Goal: Find specific page/section: Find specific page/section

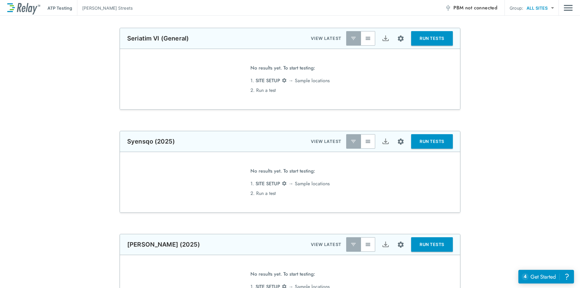
click at [491, 179] on div "**********" at bounding box center [290, 172] width 580 height 82
click at [401, 39] on img "Site setup" at bounding box center [401, 39] width 8 height 8
click at [429, 72] on div at bounding box center [290, 144] width 580 height 288
click at [397, 39] on img "Site setup" at bounding box center [401, 39] width 8 height 8
click at [425, 88] on div at bounding box center [290, 144] width 580 height 288
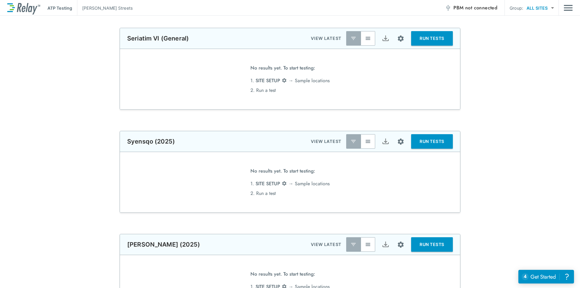
click at [501, 96] on div "**********" at bounding box center [290, 69] width 580 height 82
click at [490, 81] on div "**********" at bounding box center [290, 69] width 580 height 82
click at [570, 8] on img "Main menu" at bounding box center [568, 7] width 9 height 11
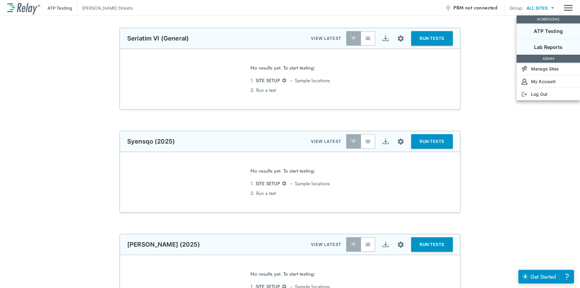
click at [548, 47] on p "Lab Reports" at bounding box center [548, 47] width 28 height 7
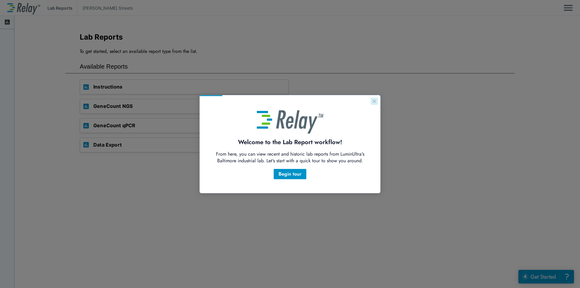
click at [373, 102] on icon "Close guide" at bounding box center [374, 101] width 3 height 3
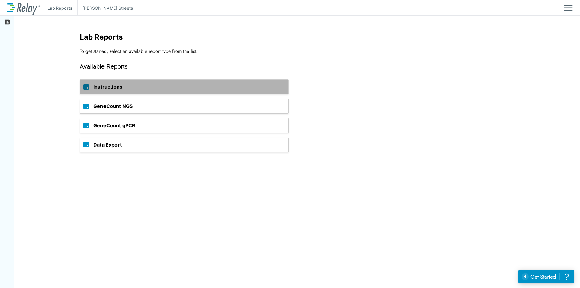
click at [127, 83] on span "Instructions" at bounding box center [190, 87] width 195 height 14
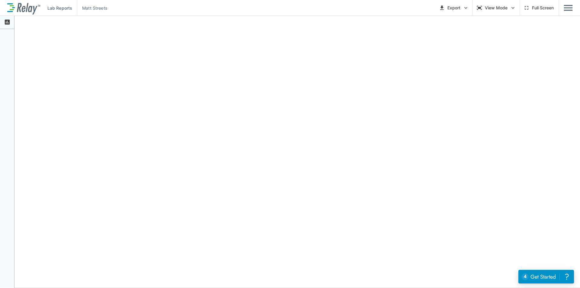
click at [6, 22] on icon at bounding box center [7, 22] width 7 height 7
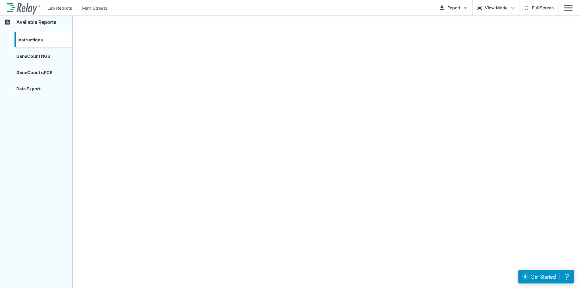
click at [32, 56] on div "GeneCount NGS" at bounding box center [44, 55] width 58 height 15
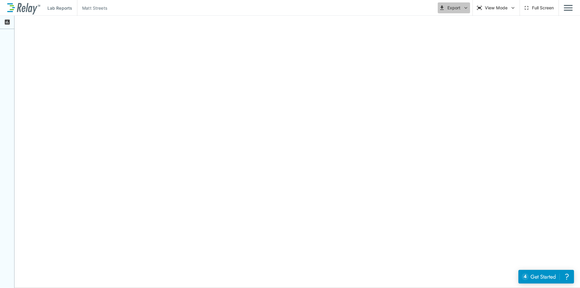
click at [466, 9] on icon "button" at bounding box center [466, 8] width 6 height 6
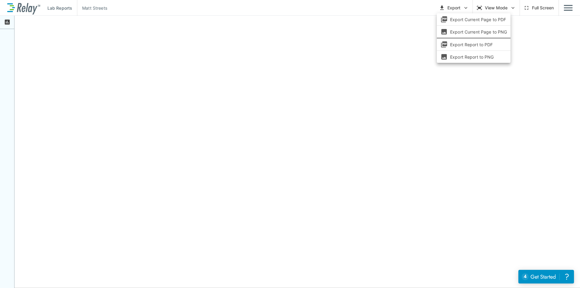
click at [379, 53] on div at bounding box center [290, 144] width 580 height 288
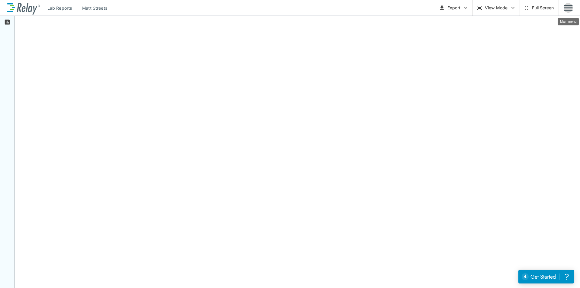
click at [564, 5] on img "Main menu" at bounding box center [568, 7] width 9 height 11
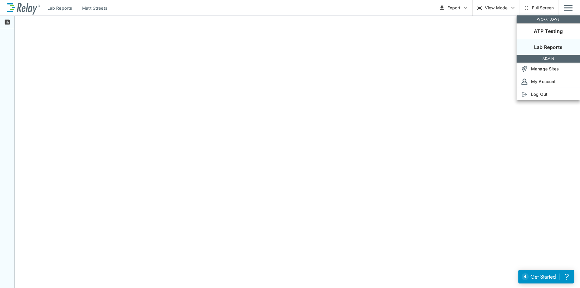
click at [150, 106] on div at bounding box center [290, 144] width 580 height 288
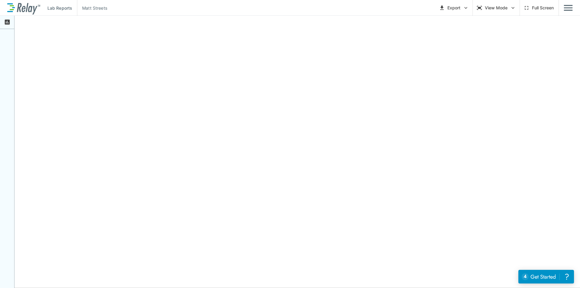
click at [564, 8] on div "Lab Reports Matt Streets Export View Mode Full Screen" at bounding box center [290, 8] width 566 height 16
click at [567, 9] on img "Main menu" at bounding box center [568, 7] width 9 height 11
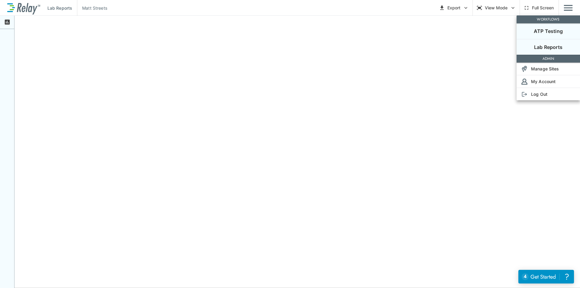
click at [554, 32] on p "ATP Testing" at bounding box center [548, 30] width 29 height 7
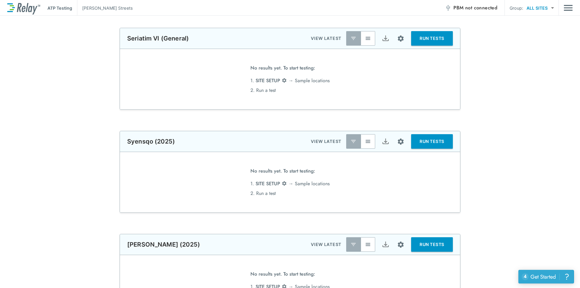
click at [543, 277] on div "Get Started" at bounding box center [543, 277] width 25 height 8
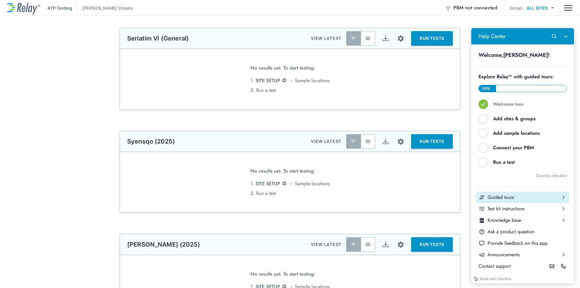
click at [523, 199] on div "Guided tours" at bounding box center [523, 197] width 70 height 7
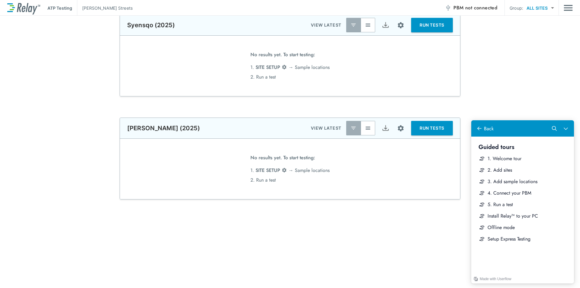
scroll to position [121, 0]
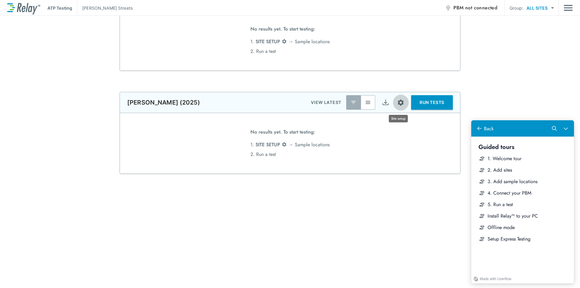
click at [399, 104] on img "Site setup" at bounding box center [401, 103] width 8 height 8
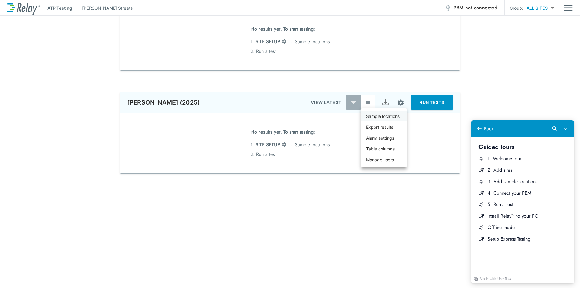
click at [391, 116] on p "Sample locations" at bounding box center [383, 116] width 34 height 6
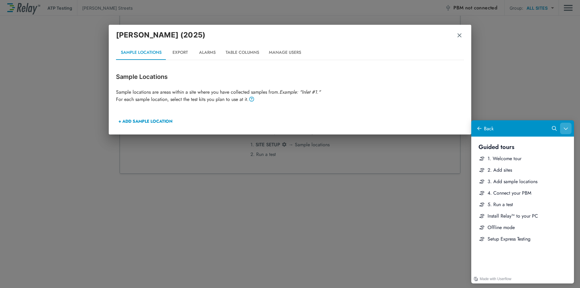
click at [566, 128] on icon "Close Help Center" at bounding box center [566, 128] width 5 height 5
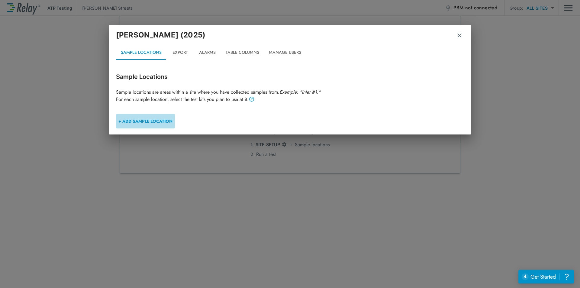
click at [157, 119] on button "+ ADD SAMPLE LOCATION" at bounding box center [145, 121] width 59 height 15
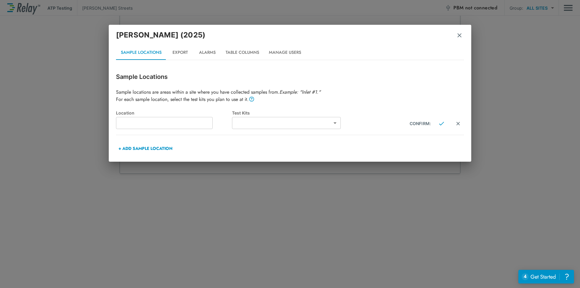
click at [253, 123] on body "**********" at bounding box center [290, 144] width 580 height 288
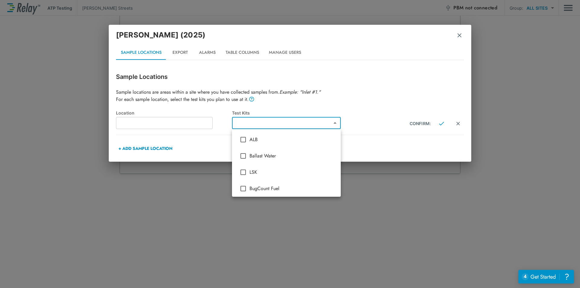
scroll to position [198, 0]
click at [461, 37] on div at bounding box center [290, 144] width 580 height 288
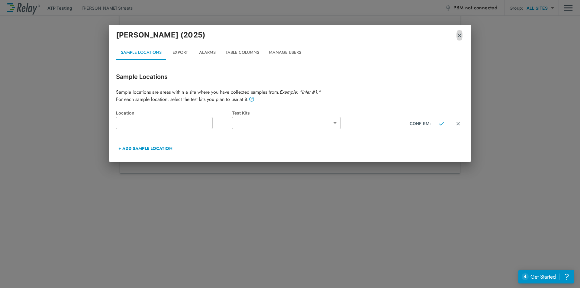
click at [460, 36] on img "button" at bounding box center [460, 35] width 6 height 6
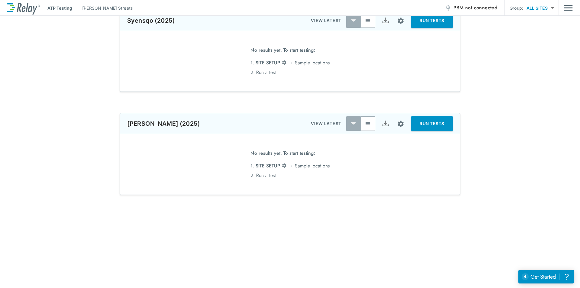
scroll to position [0, 0]
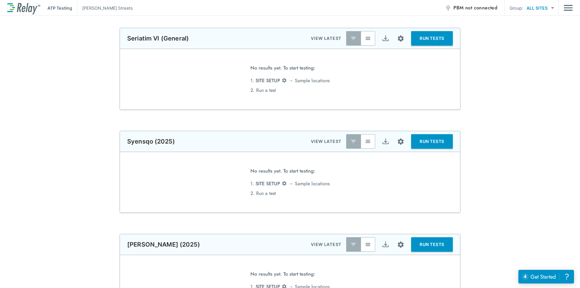
click at [397, 243] on img "Site setup" at bounding box center [401, 245] width 8 height 8
click at [396, 245] on p "Sample locations" at bounding box center [383, 245] width 34 height 6
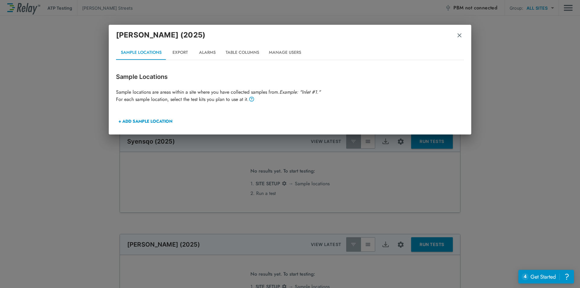
click at [165, 121] on button "+ ADD SAMPLE LOCATION" at bounding box center [145, 121] width 59 height 15
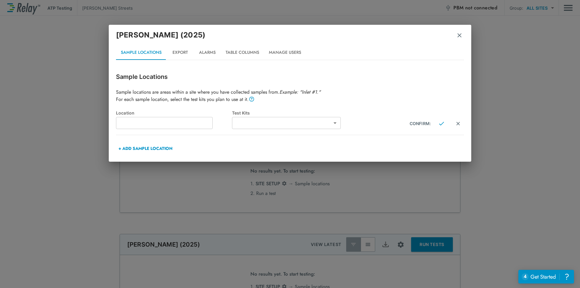
click at [313, 125] on body "**********" at bounding box center [290, 144] width 580 height 288
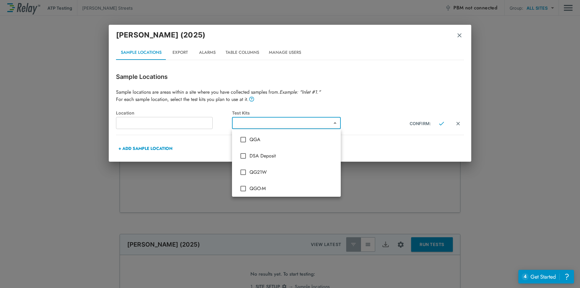
click at [355, 114] on div at bounding box center [290, 144] width 580 height 288
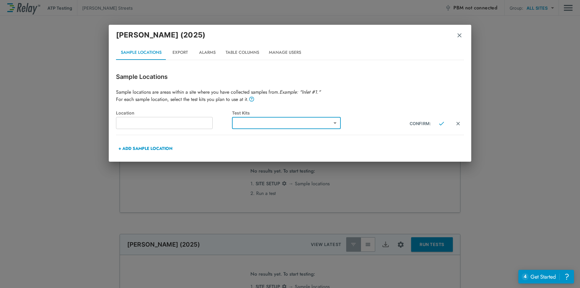
click at [461, 36] on img "button" at bounding box center [460, 35] width 6 height 6
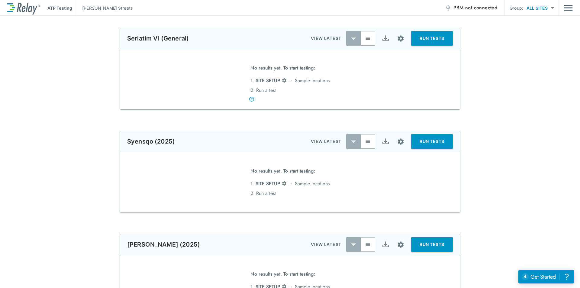
click at [487, 85] on div "**********" at bounding box center [290, 69] width 580 height 82
click at [400, 142] on img "Site setup" at bounding box center [401, 142] width 8 height 8
click at [435, 167] on div at bounding box center [290, 144] width 580 height 288
click at [538, 277] on div "Get Started" at bounding box center [543, 277] width 25 height 8
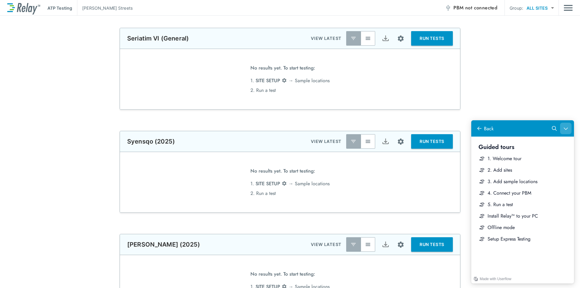
click at [568, 128] on icon "Close Help Center" at bounding box center [566, 129] width 4 height 2
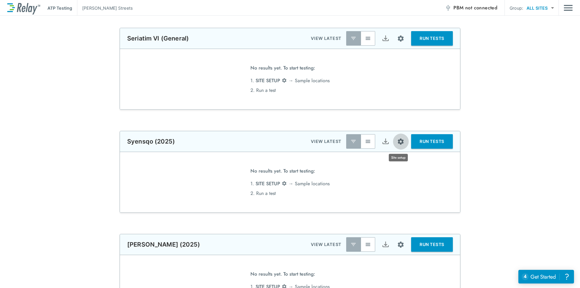
click at [397, 142] on img "Site setup" at bounding box center [401, 142] width 8 height 8
click at [570, 11] on div at bounding box center [290, 144] width 580 height 288
click at [569, 11] on img "Main menu" at bounding box center [568, 7] width 9 height 11
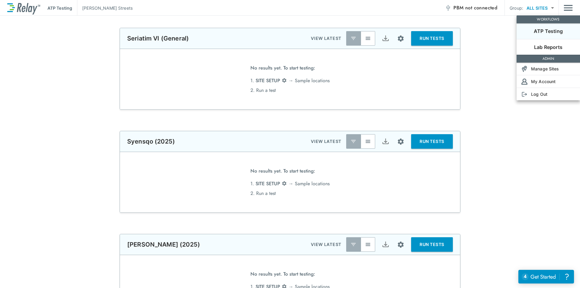
click at [549, 34] on p "ATP Testing" at bounding box center [548, 30] width 29 height 7
click at [506, 137] on div at bounding box center [290, 144] width 580 height 288
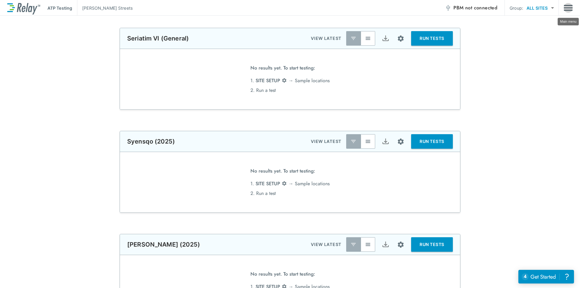
click at [566, 5] on img "Main menu" at bounding box center [568, 7] width 9 height 11
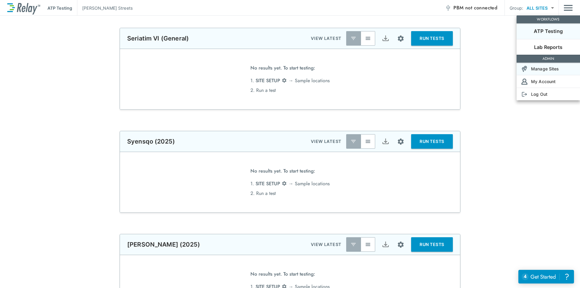
click at [553, 70] on p "Manage Sites" at bounding box center [545, 69] width 28 height 6
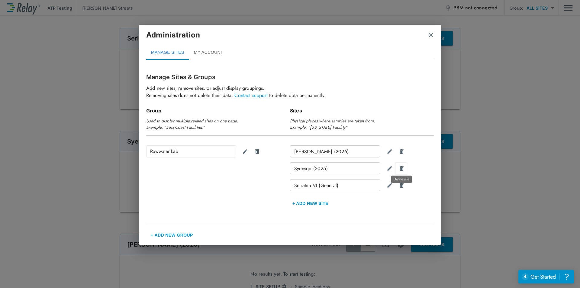
click at [399, 168] on img "Delete site" at bounding box center [402, 169] width 6 height 6
click at [388, 170] on img "Confirm" at bounding box center [389, 168] width 5 height 5
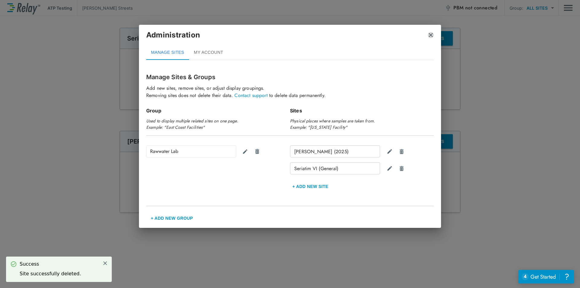
click at [430, 34] on img "close" at bounding box center [431, 35] width 6 height 6
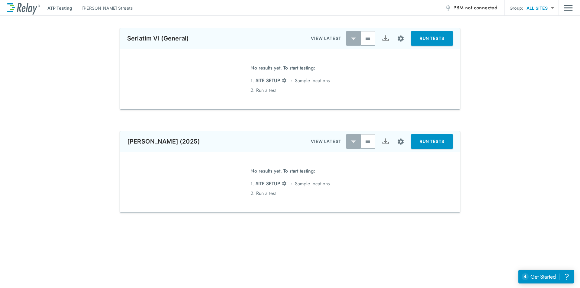
click at [503, 122] on div "**********" at bounding box center [290, 264] width 580 height 473
click at [88, 139] on div "**********" at bounding box center [290, 172] width 580 height 82
click at [569, 11] on img "Main menu" at bounding box center [568, 7] width 9 height 11
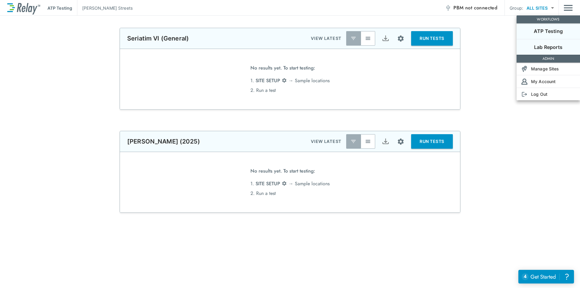
click at [555, 43] on li "Lab Reports" at bounding box center [548, 47] width 63 height 16
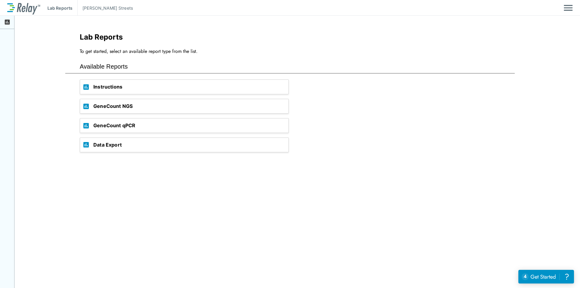
click at [142, 105] on span "GeneCount NGS" at bounding box center [190, 106] width 195 height 14
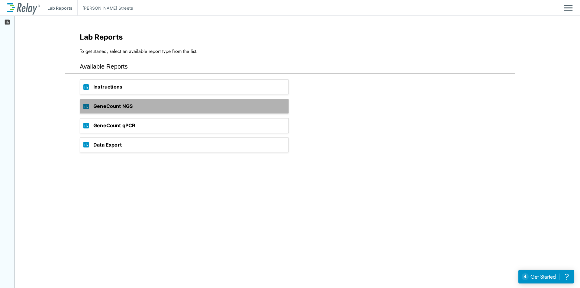
click at [179, 104] on span "GeneCount NGS" at bounding box center [190, 106] width 195 height 14
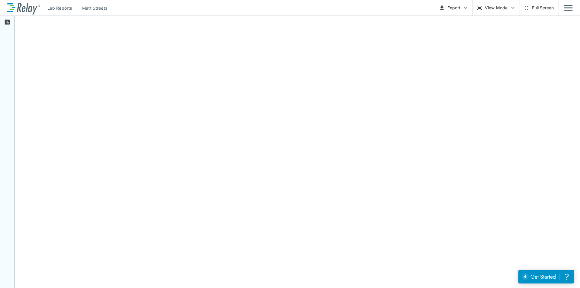
click at [571, 8] on img "Main menu" at bounding box center [568, 7] width 9 height 11
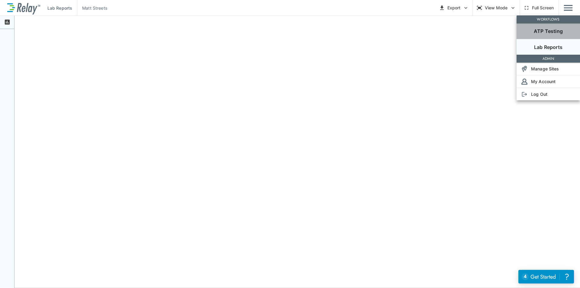
click at [550, 29] on p "ATP Testing" at bounding box center [548, 30] width 29 height 7
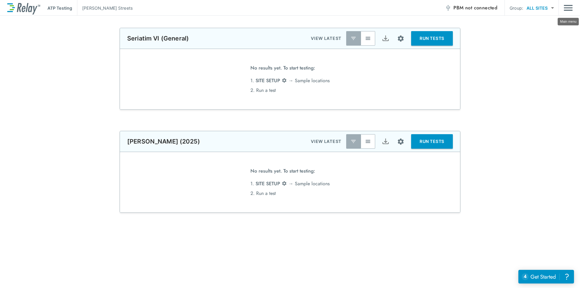
click at [571, 9] on img "Main menu" at bounding box center [568, 7] width 9 height 11
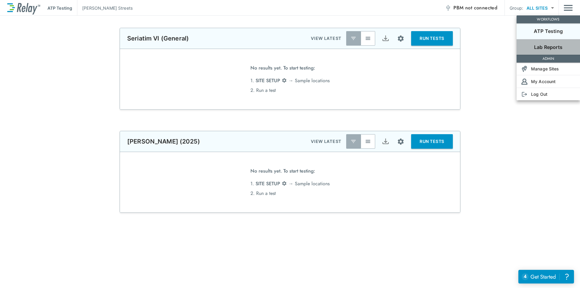
click at [554, 49] on p "Lab Reports" at bounding box center [548, 47] width 28 height 7
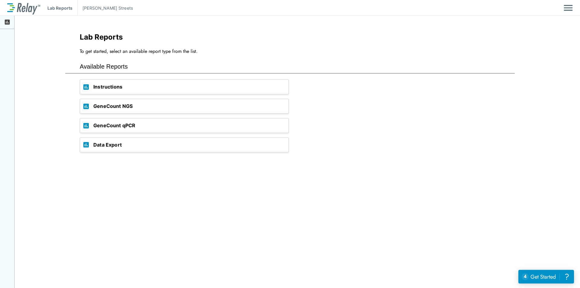
click at [119, 107] on span "GeneCount NGS" at bounding box center [190, 106] width 195 height 14
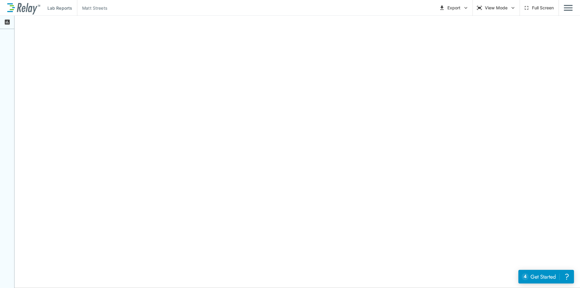
click at [465, 9] on icon "button" at bounding box center [466, 8] width 6 height 6
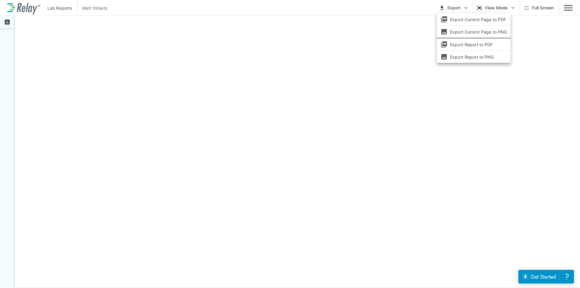
click at [359, 63] on div at bounding box center [290, 144] width 580 height 288
